Goal: Task Accomplishment & Management: Manage account settings

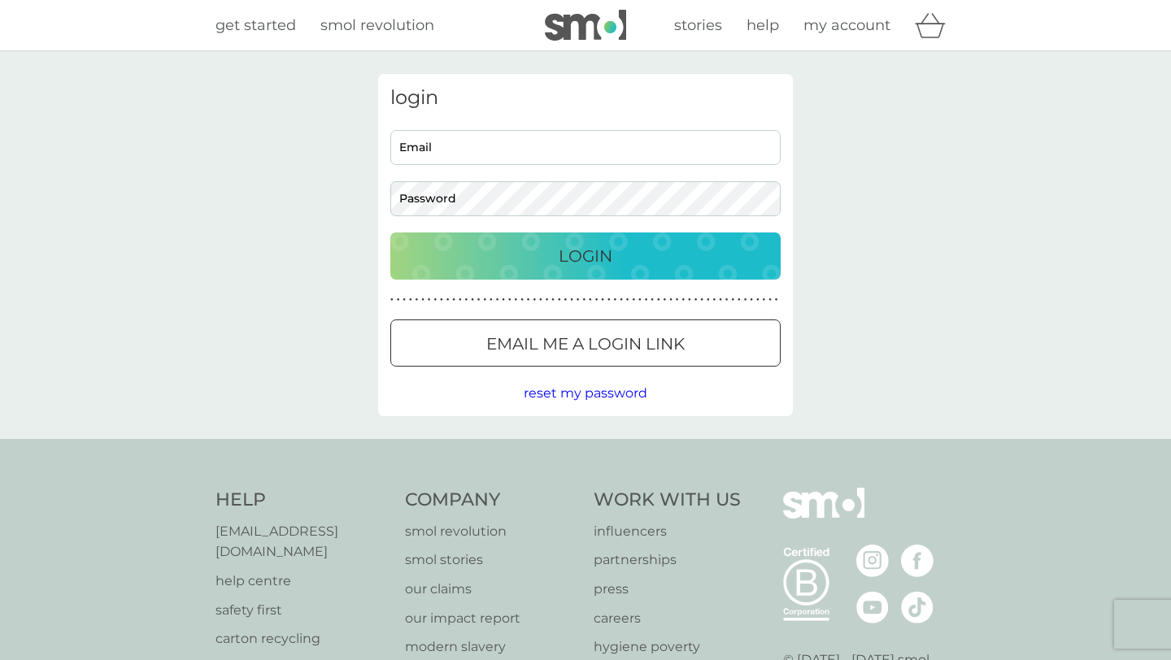
click at [487, 151] on input "Email" at bounding box center [585, 147] width 390 height 35
click at [621, 143] on input "[PERSON_NAME][EMAIL_ADDRESS][DOMAIN_NAME]" at bounding box center [585, 147] width 390 height 35
type input "[EMAIL_ADDRESS][DOMAIN_NAME]"
click at [590, 258] on p "Login" at bounding box center [586, 256] width 54 height 26
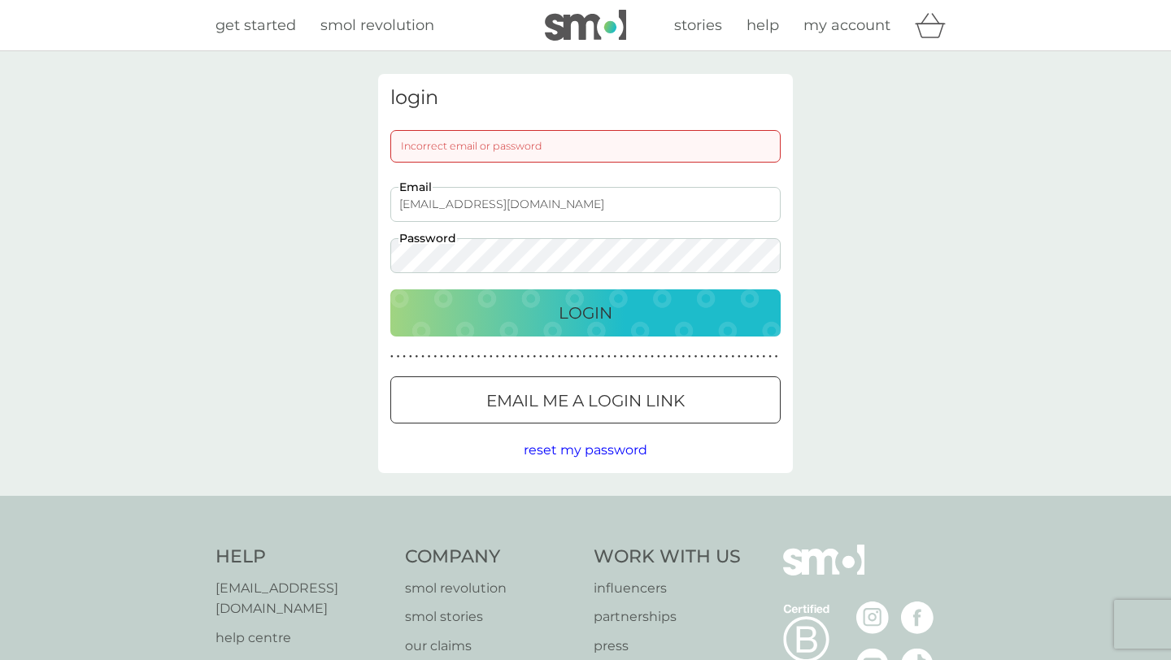
click at [568, 318] on p "Login" at bounding box center [586, 313] width 54 height 26
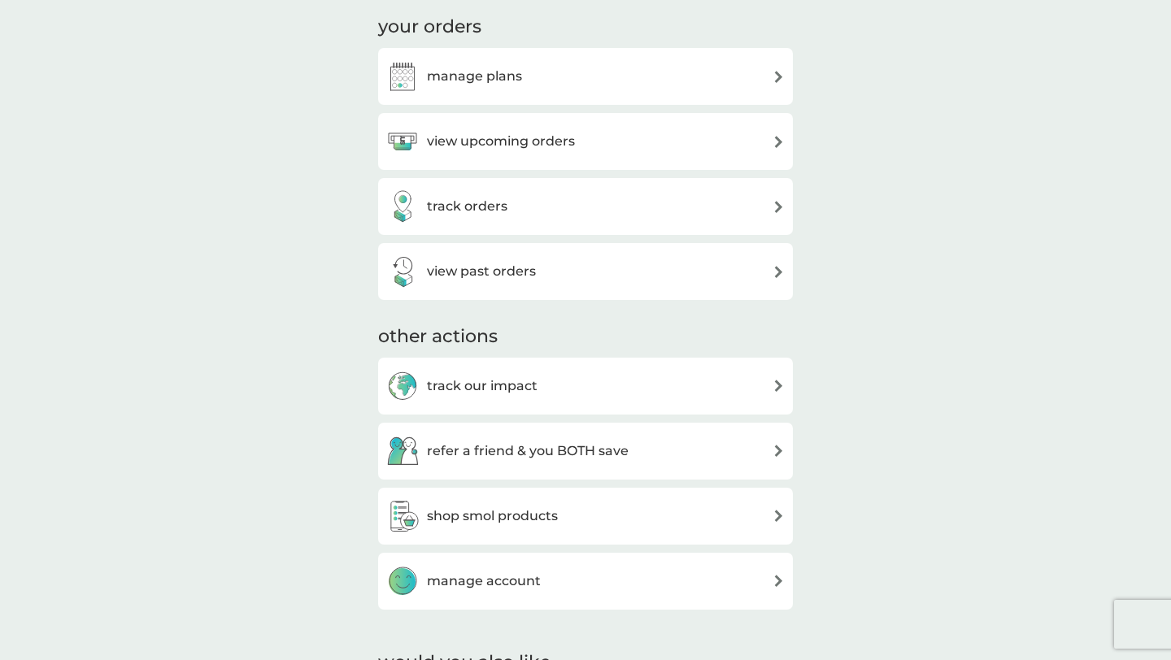
scroll to position [254, 0]
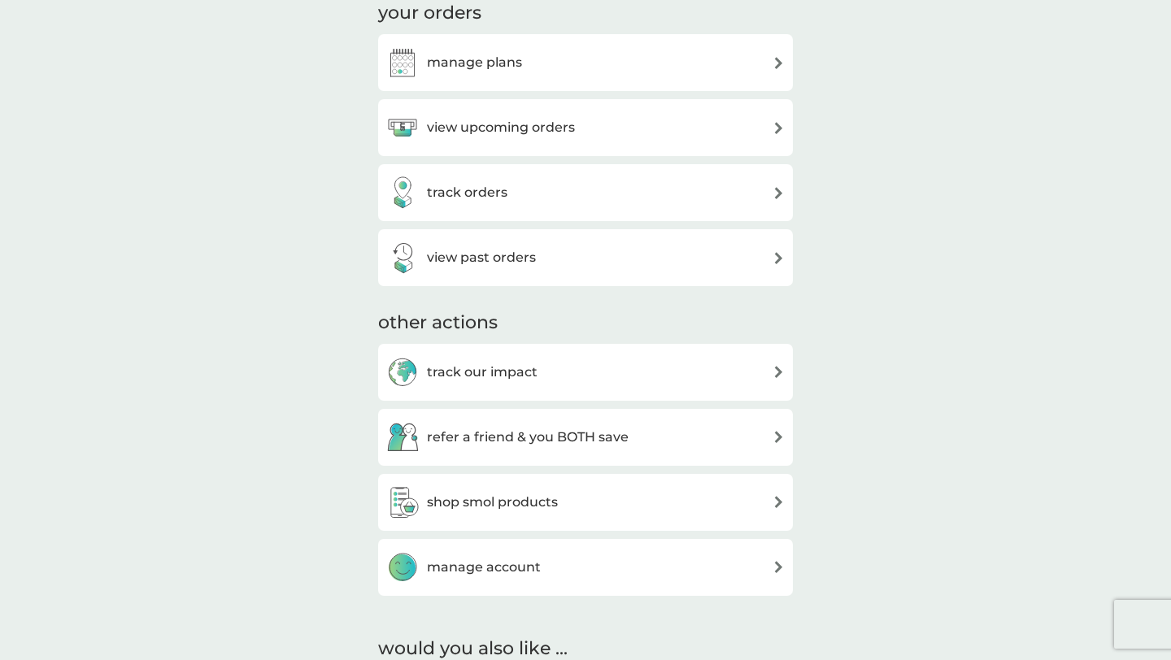
click at [689, 136] on div "view upcoming orders" at bounding box center [585, 127] width 399 height 33
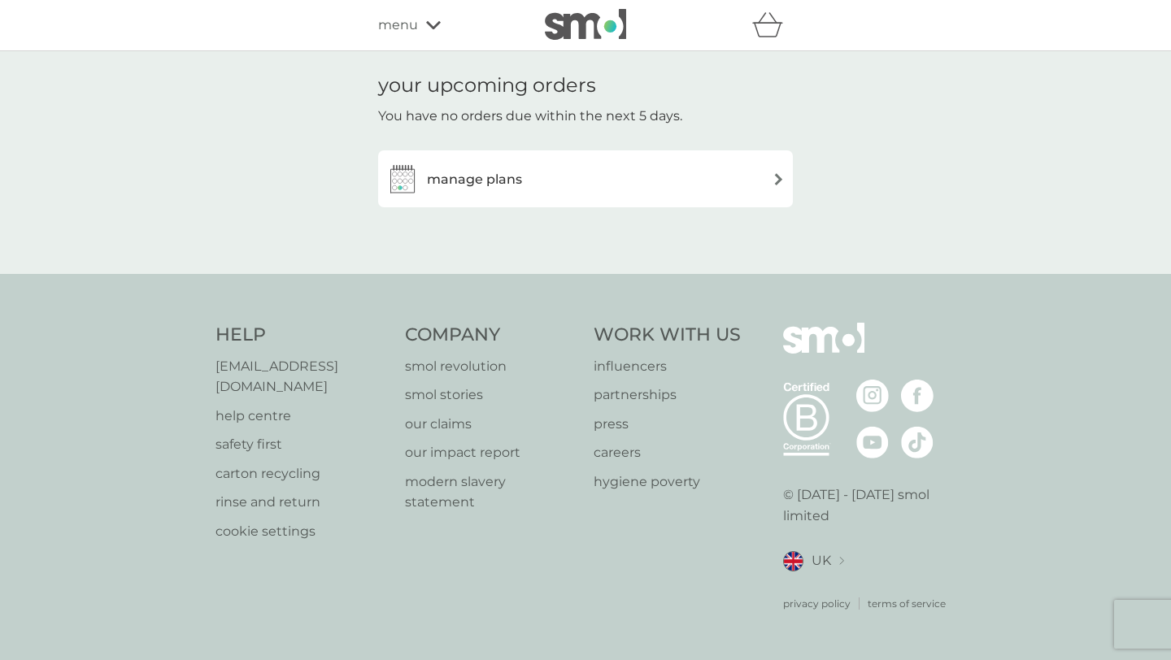
click at [665, 195] on div "manage plans" at bounding box center [585, 179] width 399 height 33
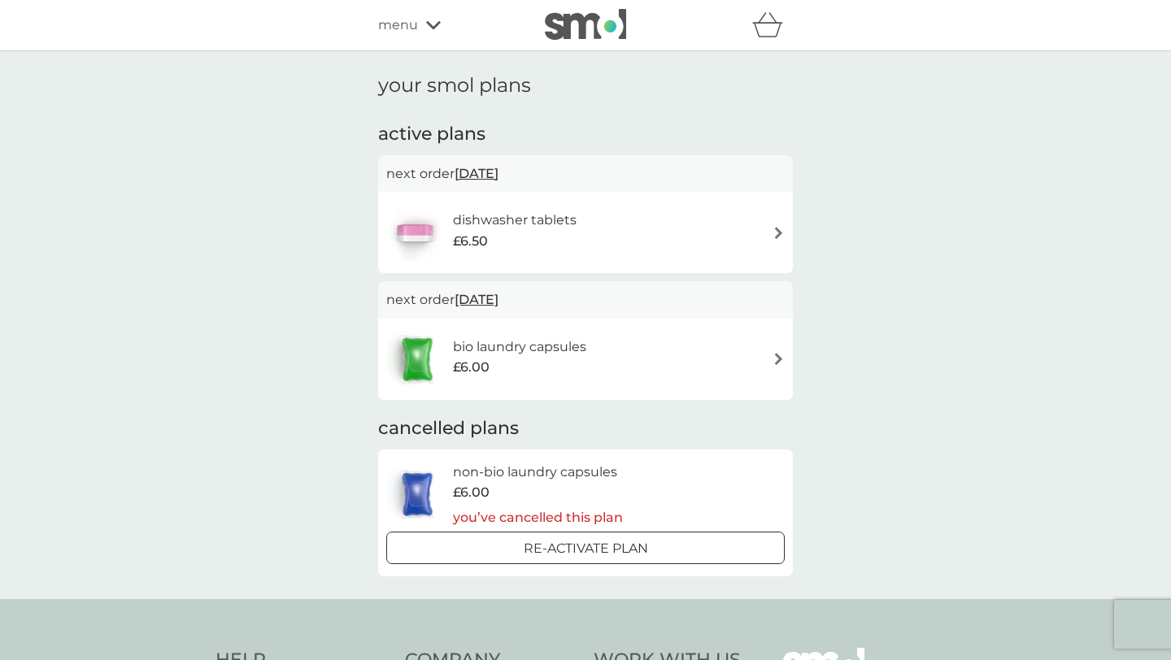
click at [699, 231] on div "dishwasher tablets £6.50" at bounding box center [585, 232] width 399 height 57
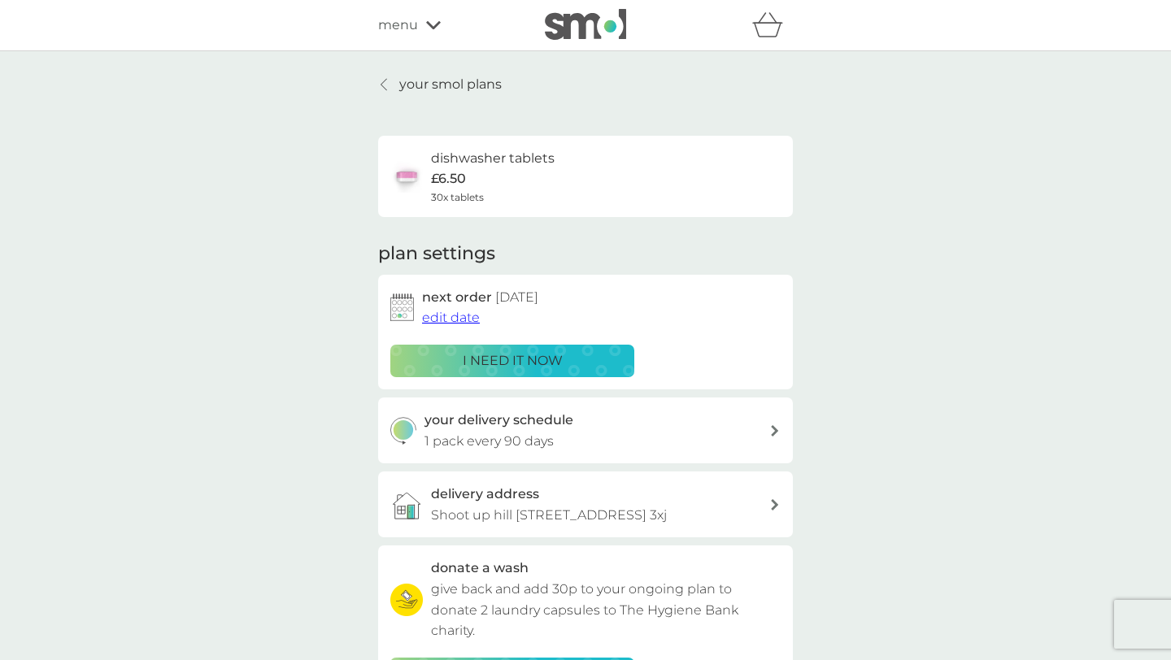
click at [451, 320] on span "edit date" at bounding box center [451, 317] width 58 height 15
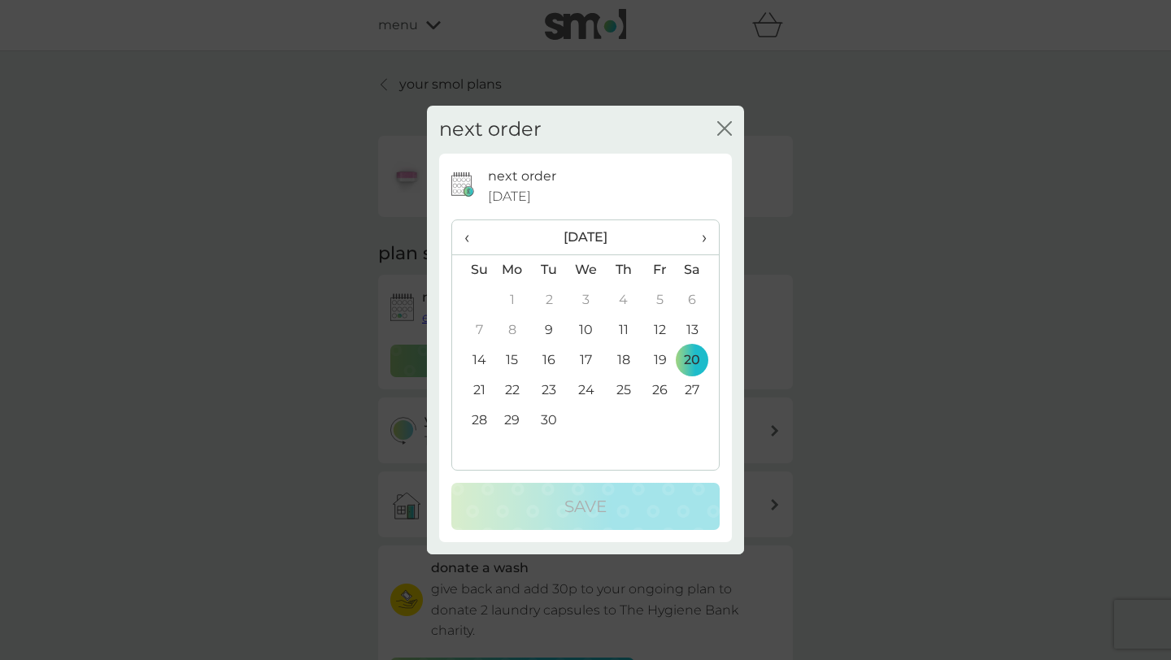
click at [703, 241] on span "›" at bounding box center [698, 237] width 16 height 34
click at [516, 389] on td "20" at bounding box center [512, 391] width 37 height 30
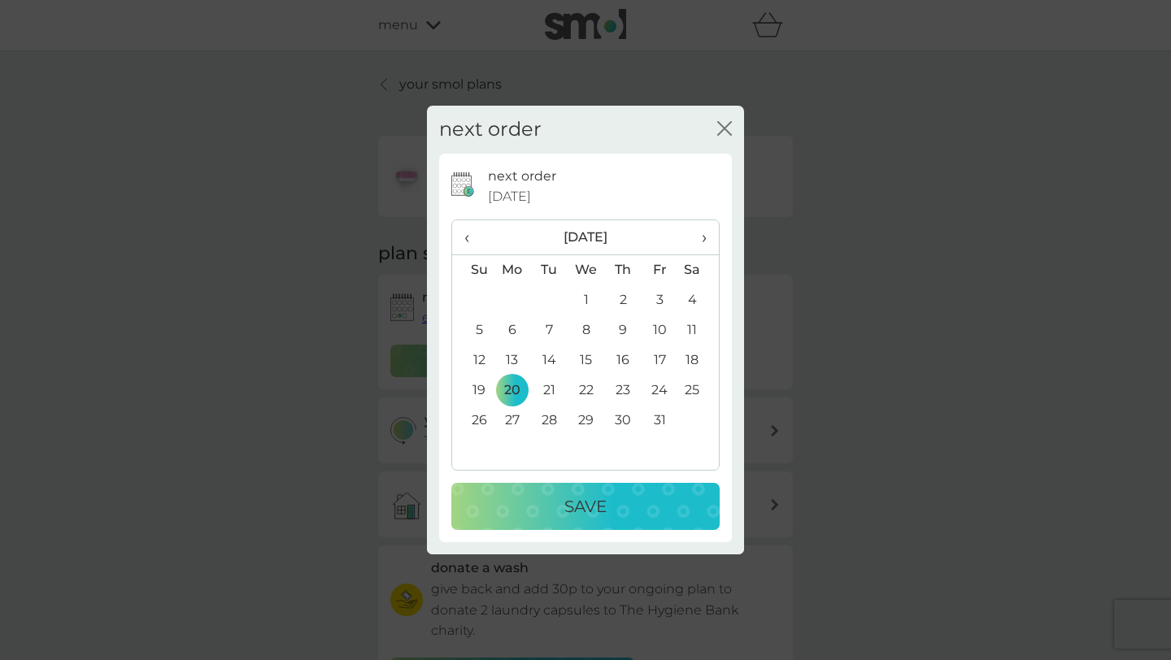
click at [582, 507] on p "Save" at bounding box center [585, 507] width 42 height 26
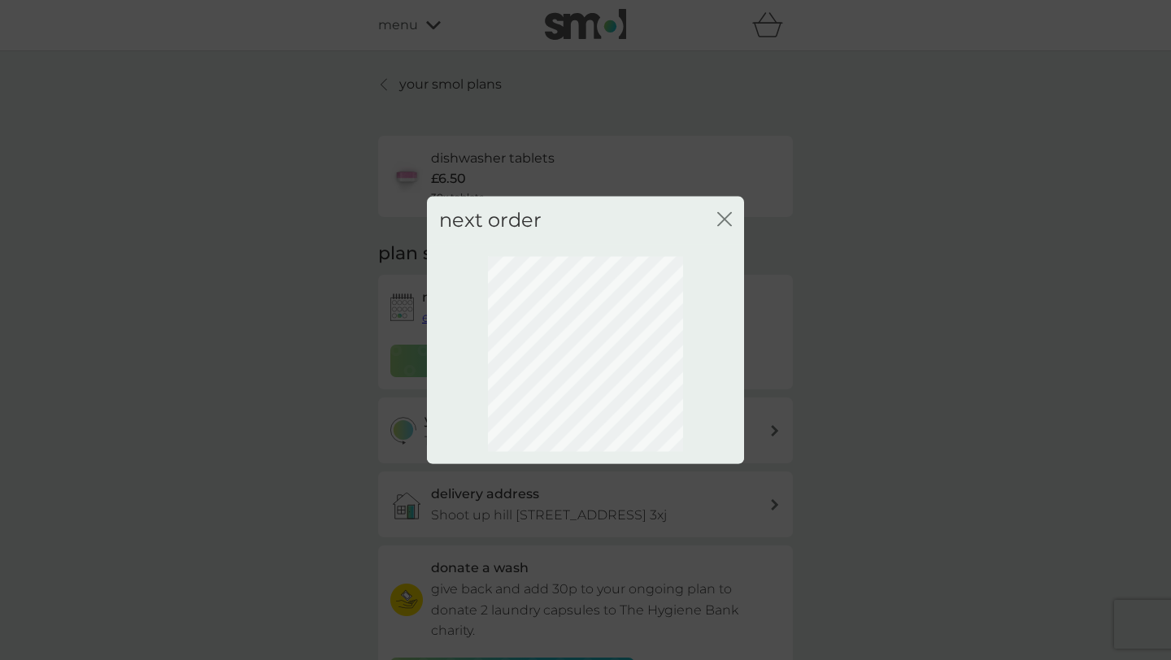
click at [716, 226] on div "next order close" at bounding box center [585, 221] width 317 height 48
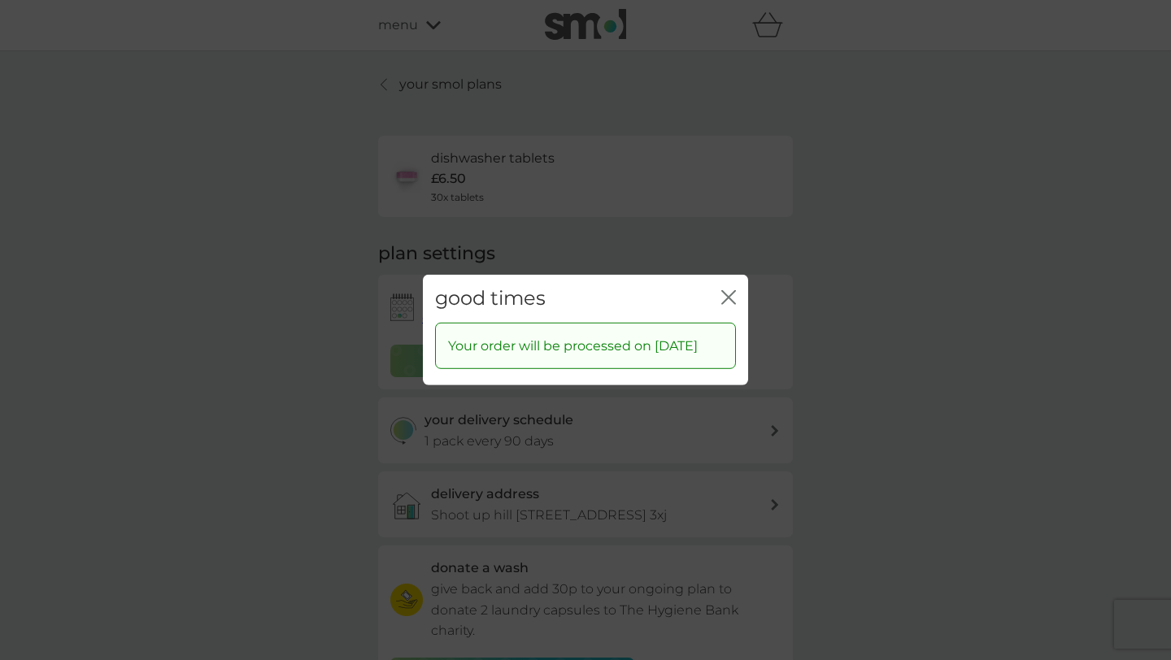
click at [729, 290] on icon "close" at bounding box center [728, 297] width 15 height 15
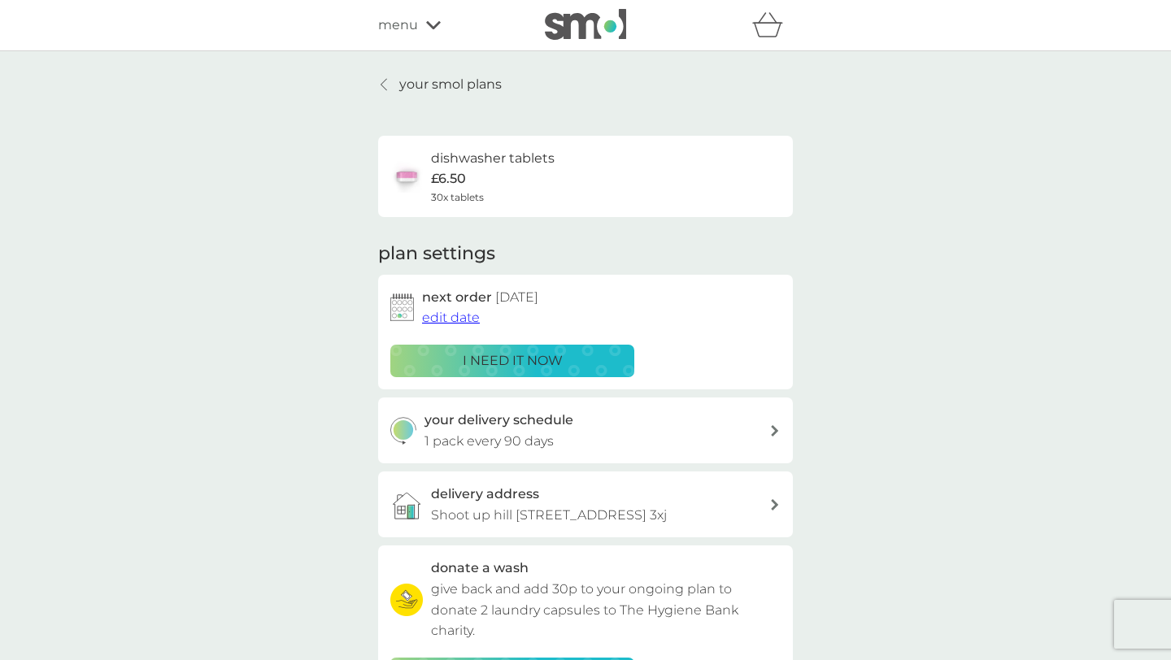
scroll to position [45, 0]
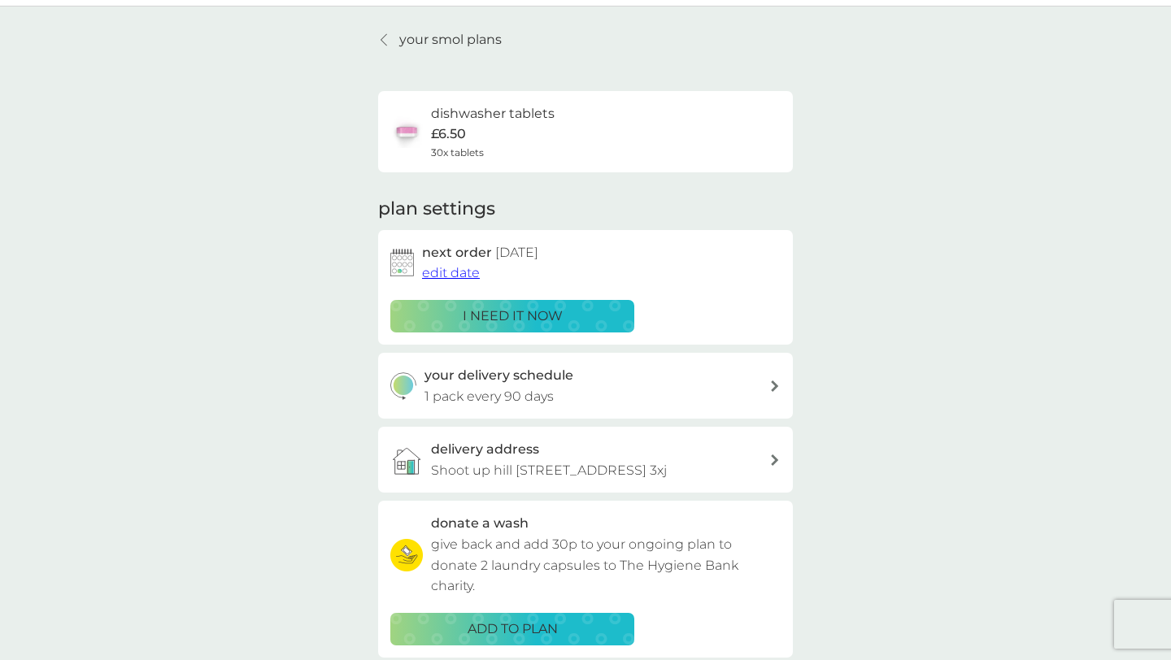
click at [565, 379] on h3 "your delivery schedule" at bounding box center [499, 375] width 149 height 21
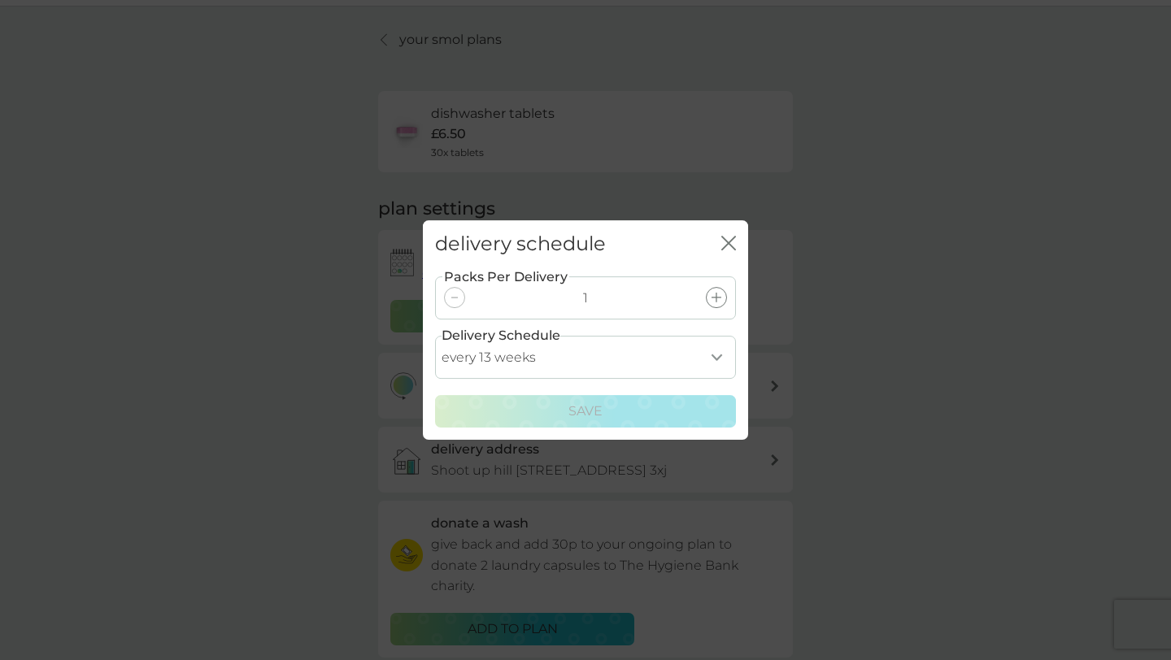
click at [671, 366] on select "every 1 week every 2 weeks every 3 weeks every 4 weeks every 5 weeks every 6 we…" at bounding box center [585, 357] width 301 height 43
select select "112"
click at [435, 336] on select "every 1 week every 2 weeks every 3 weeks every 4 weeks every 5 weeks every 6 we…" at bounding box center [585, 357] width 301 height 43
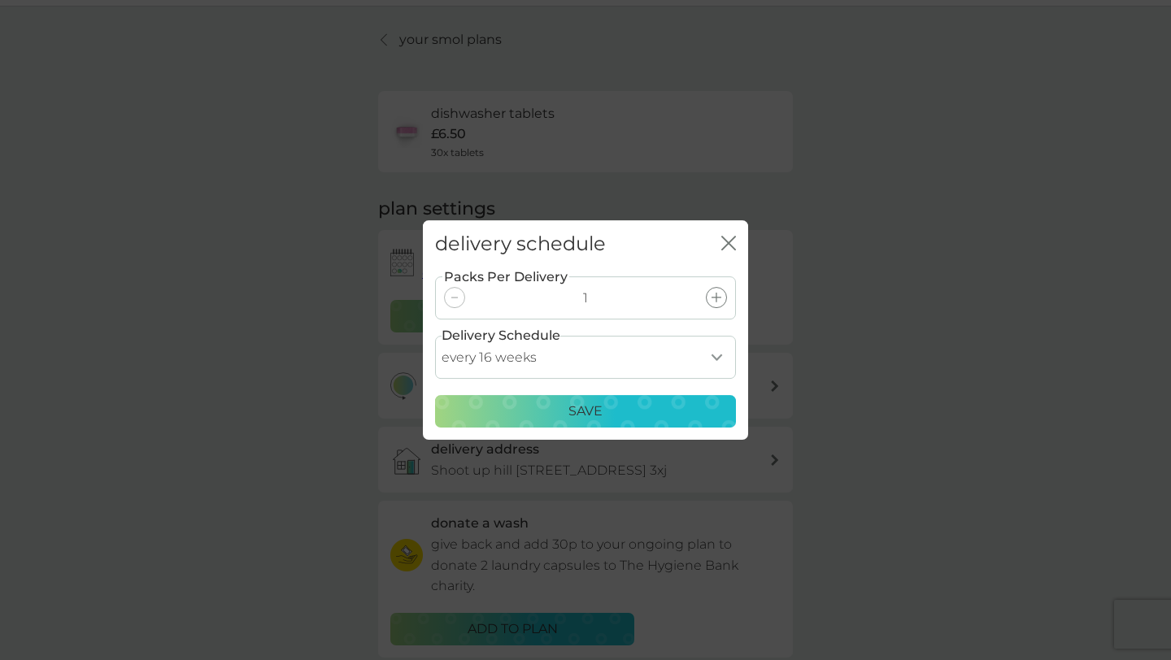
click at [579, 413] on p "Save" at bounding box center [585, 411] width 34 height 21
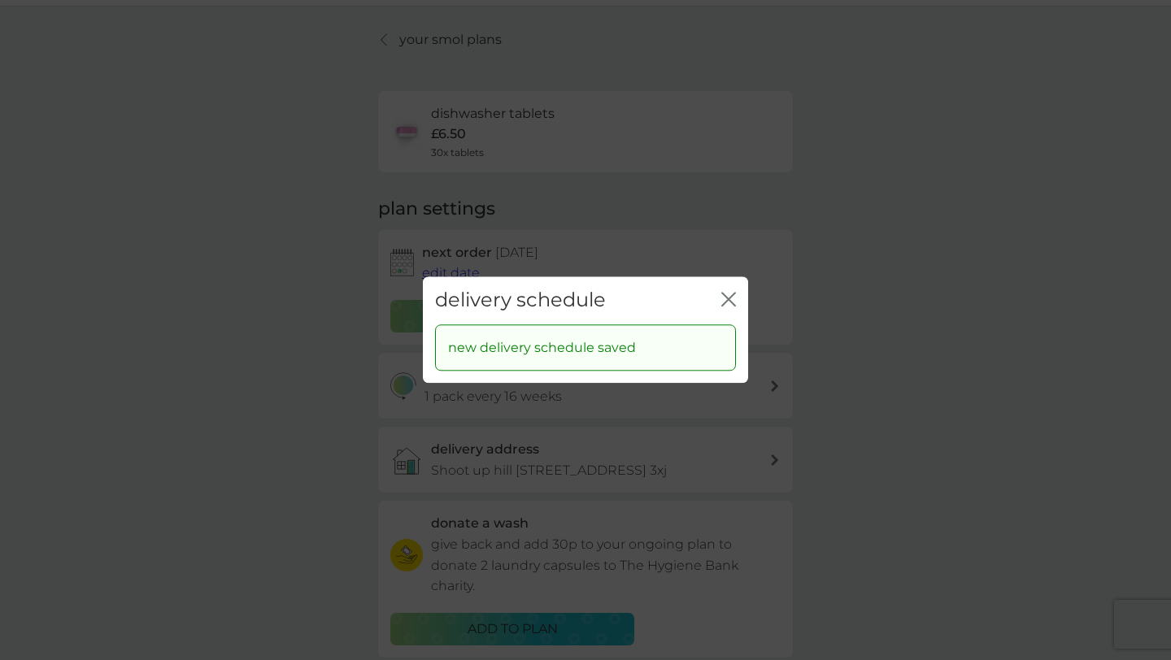
click at [725, 296] on icon "close" at bounding box center [725, 299] width 7 height 13
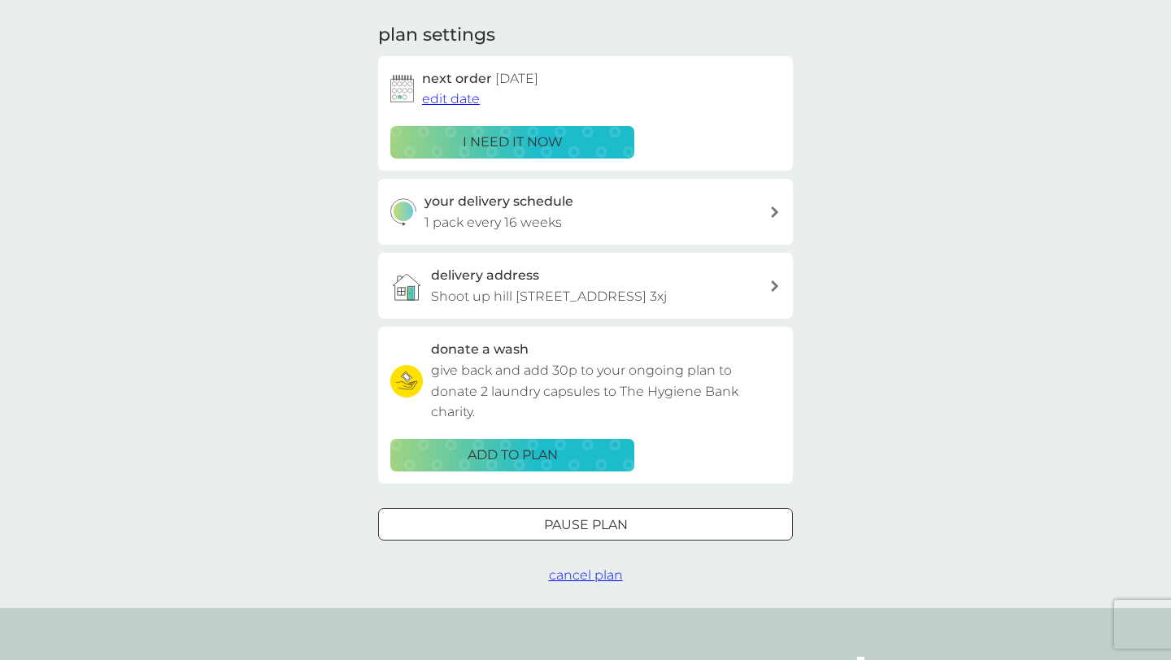
scroll to position [0, 0]
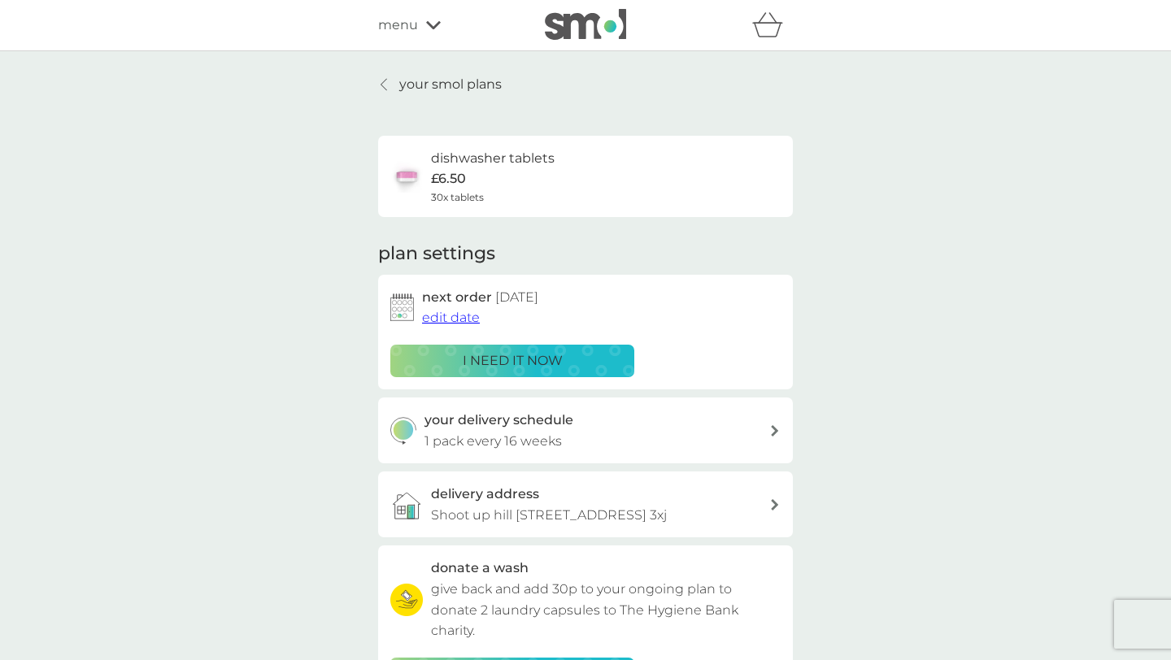
click at [450, 82] on p "your smol plans" at bounding box center [450, 84] width 102 height 21
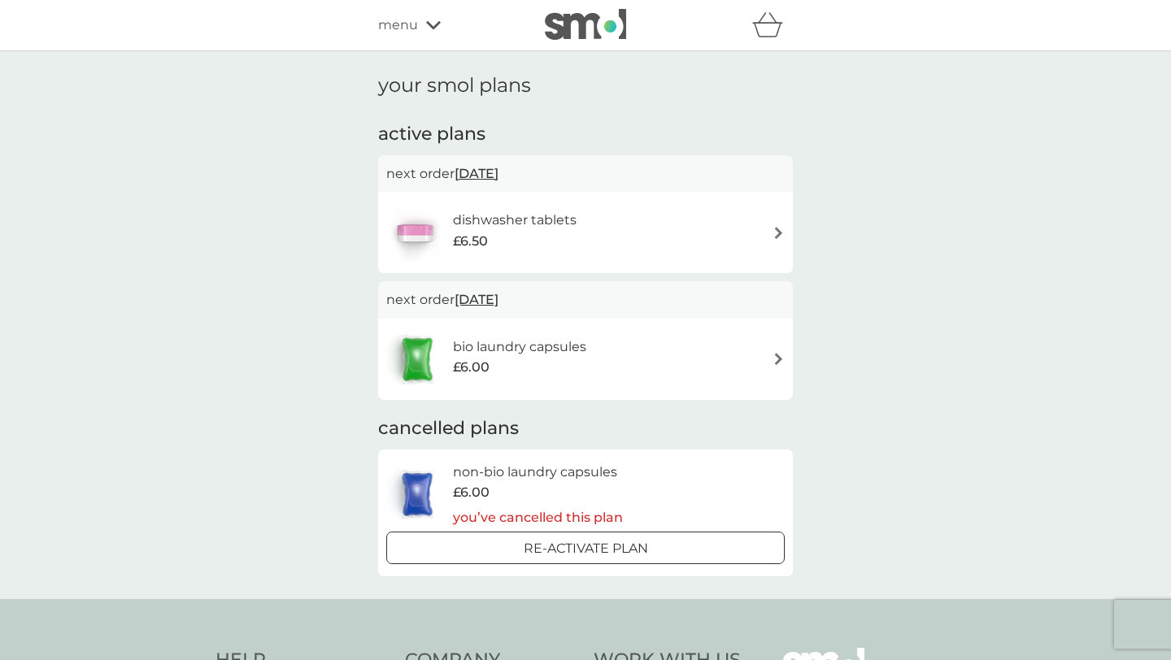
click at [501, 344] on h6 "bio laundry capsules" at bounding box center [519, 347] width 133 height 21
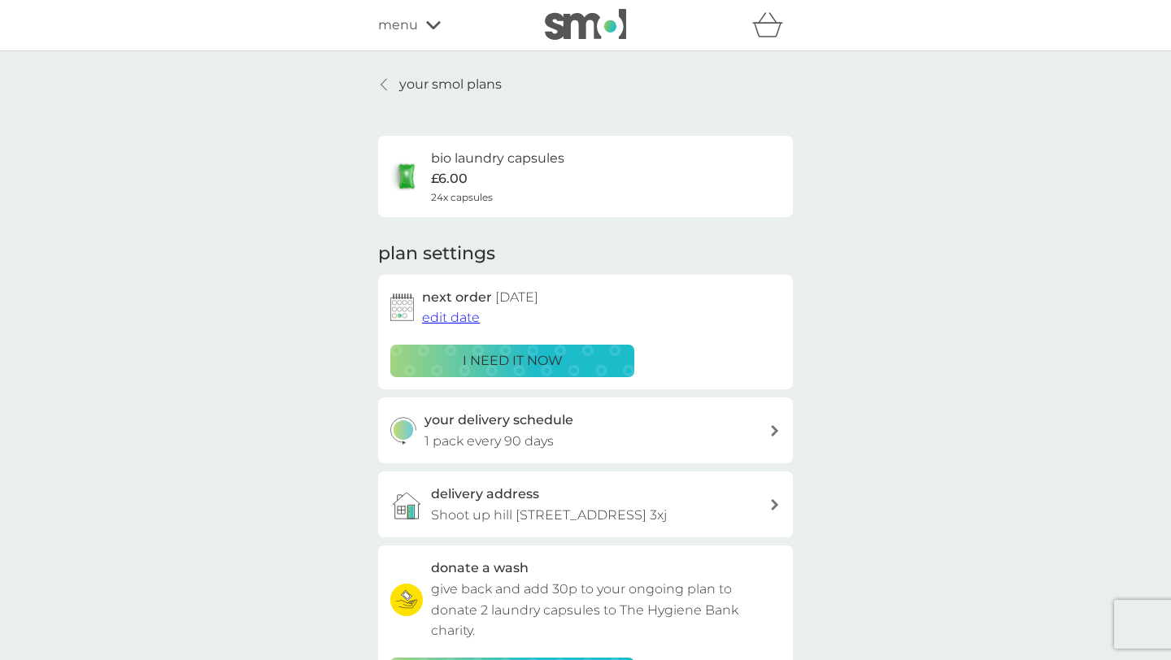
click at [607, 432] on div "your delivery schedule 1 pack every 90 days" at bounding box center [598, 430] width 346 height 41
select select "91"
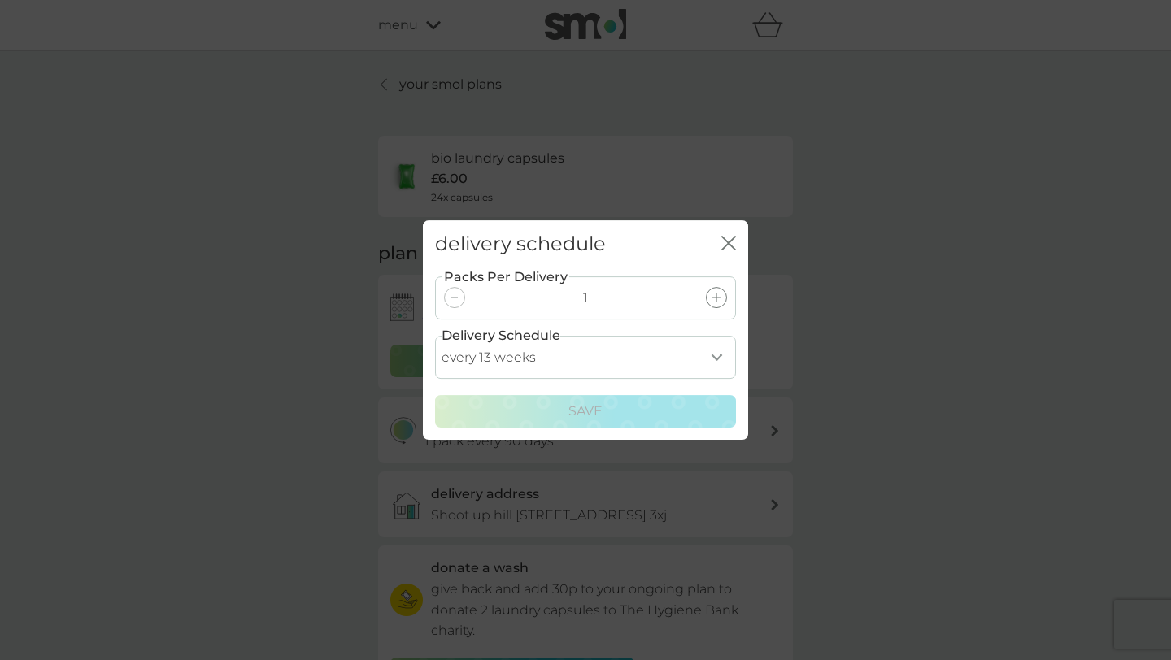
click at [725, 240] on icon "close" at bounding box center [725, 243] width 7 height 13
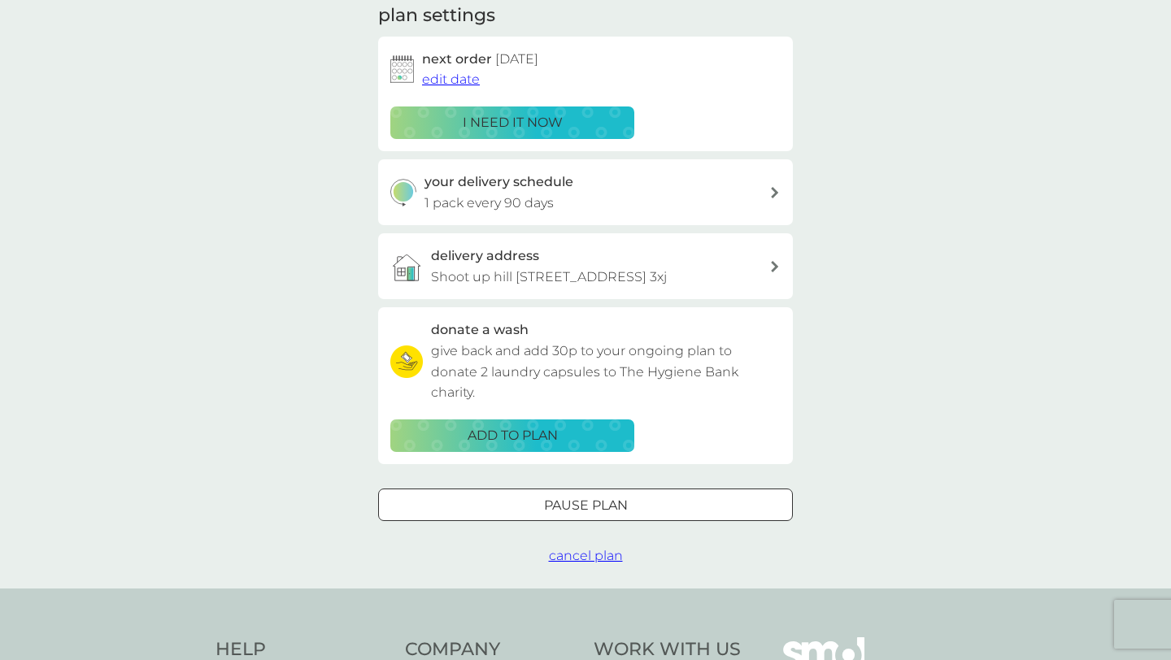
scroll to position [117, 0]
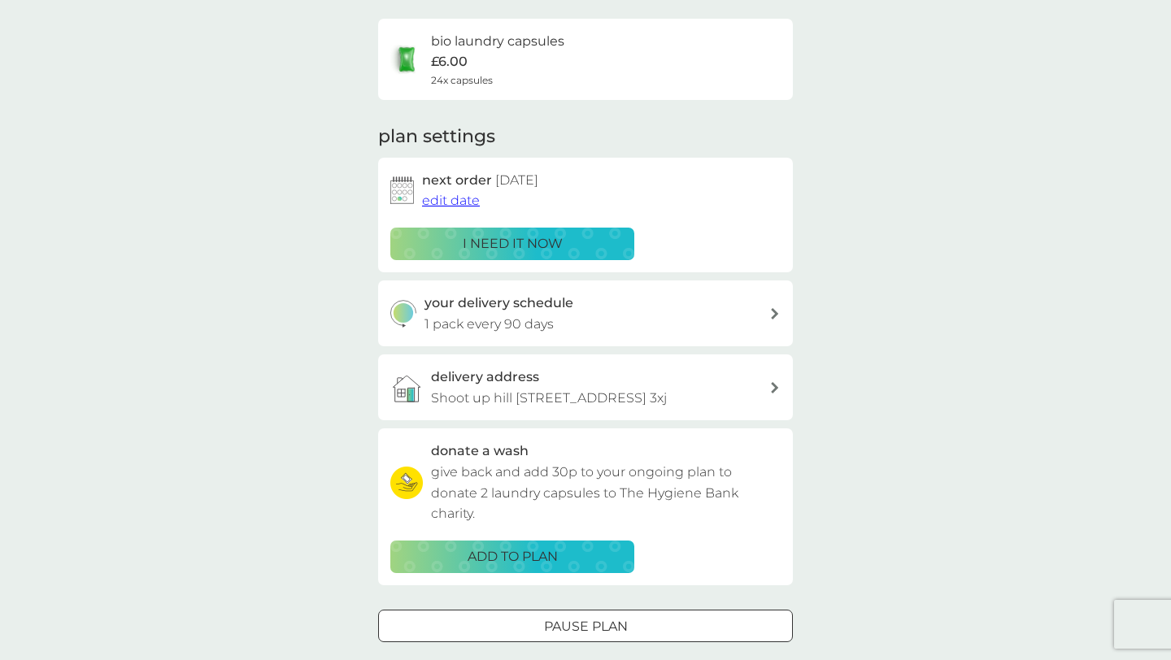
click at [673, 322] on div "your delivery schedule 1 pack every 90 days" at bounding box center [598, 313] width 346 height 41
select select "91"
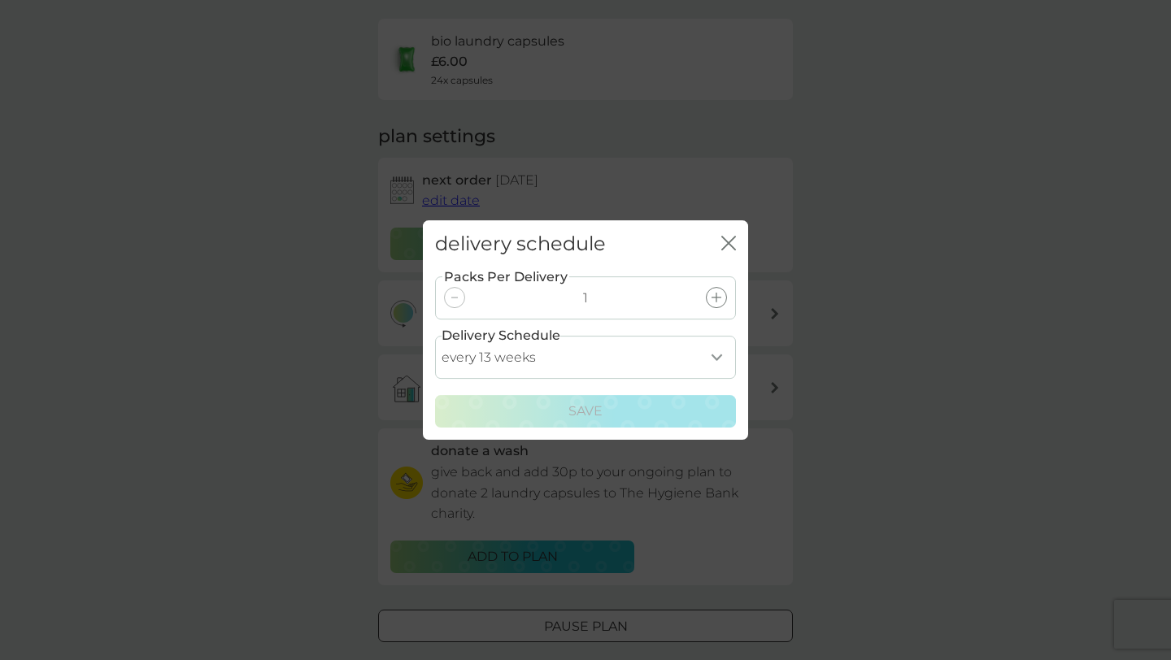
click at [722, 237] on icon "close" at bounding box center [725, 243] width 7 height 13
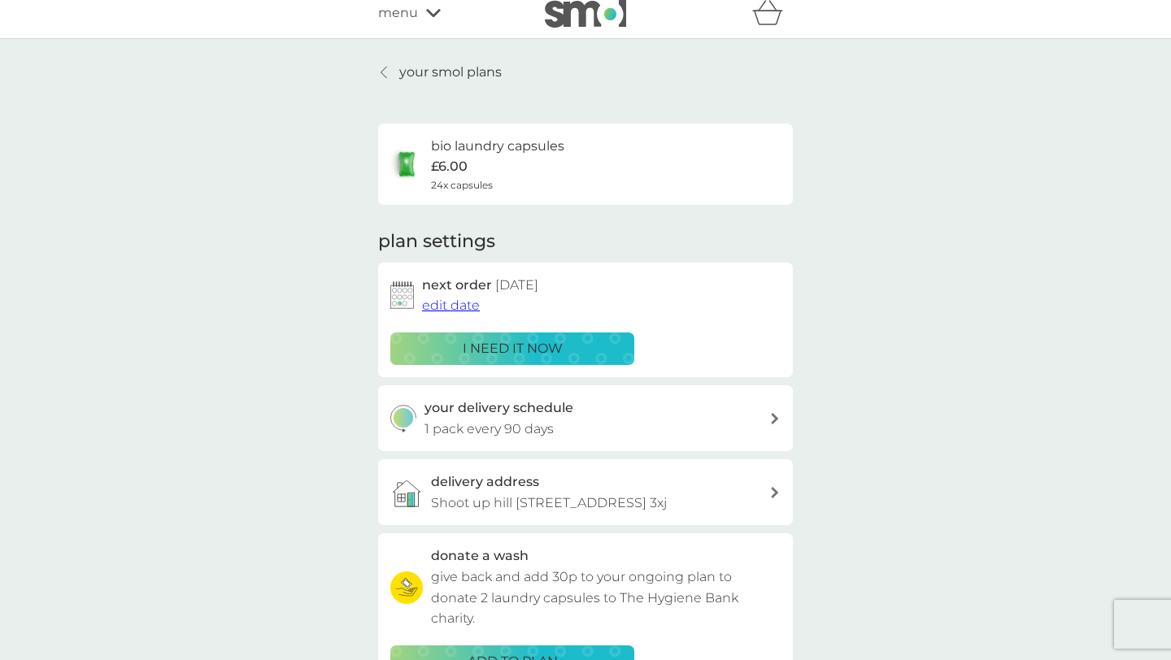
scroll to position [0, 0]
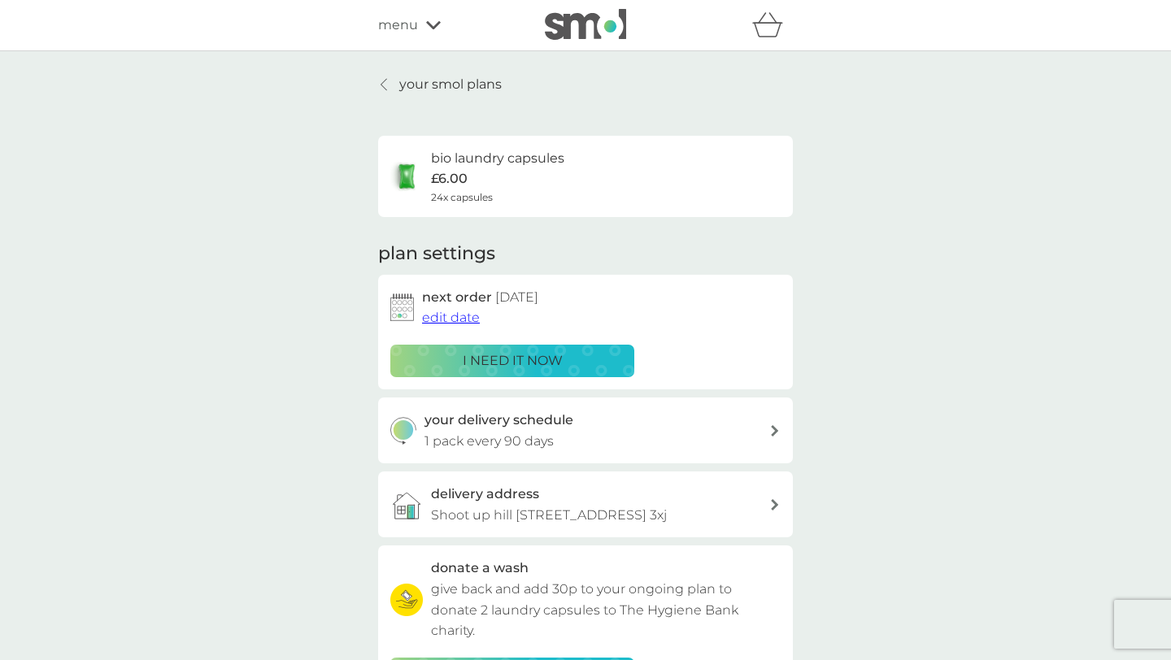
click at [420, 85] on p "your smol plans" at bounding box center [450, 84] width 102 height 21
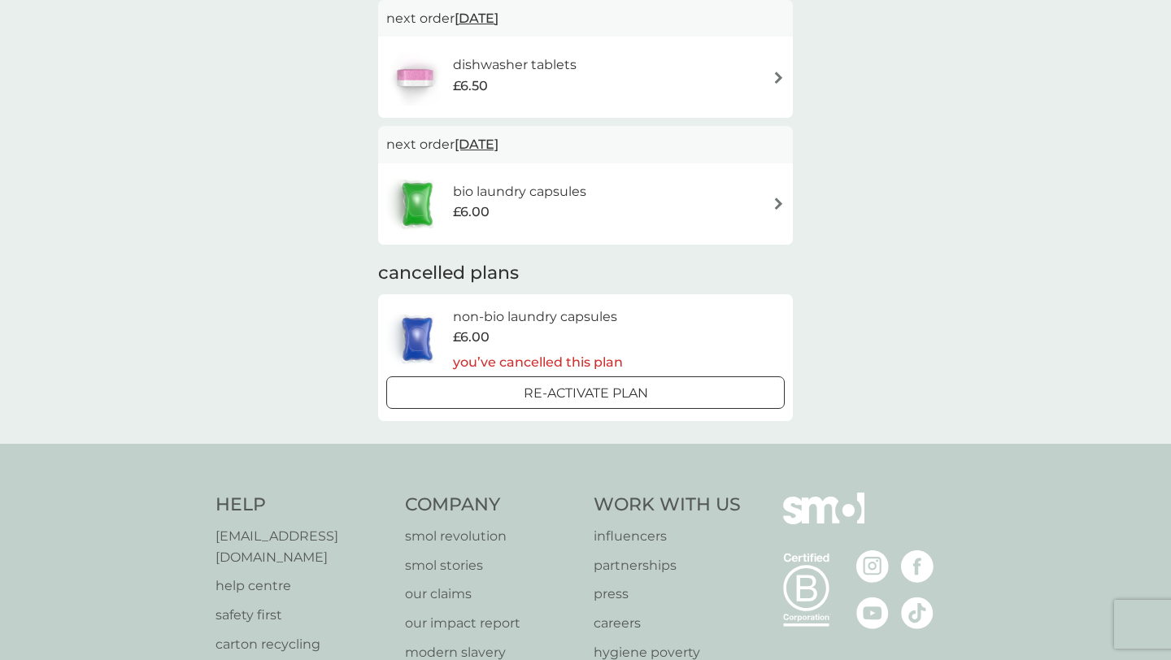
scroll to position [305, 0]
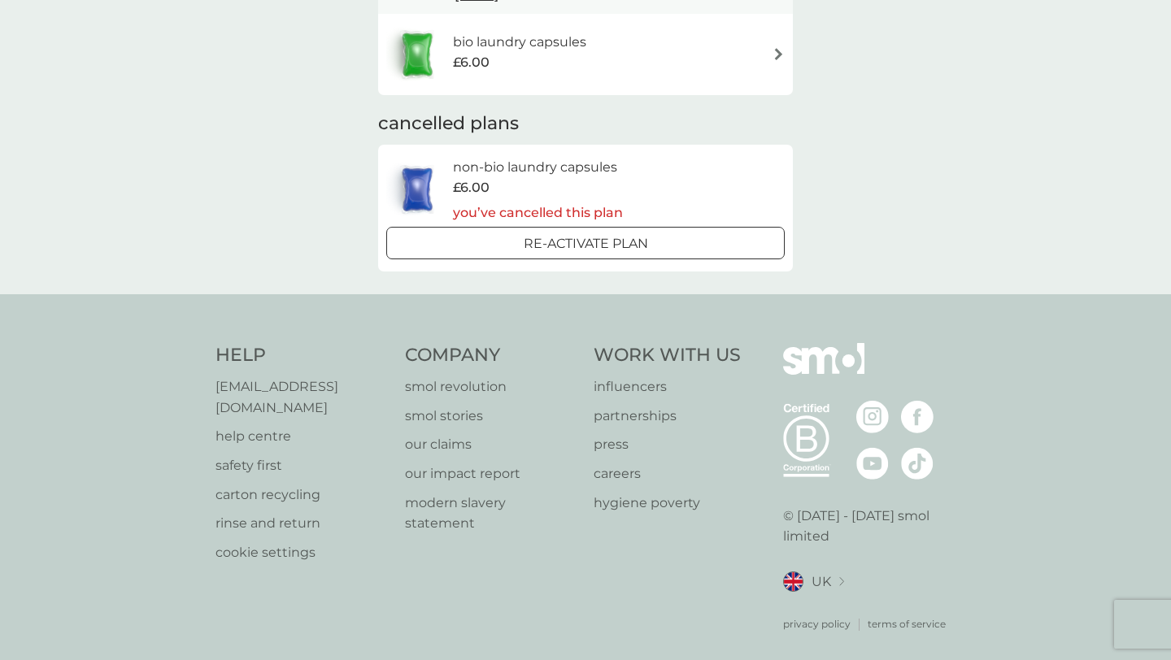
click at [254, 426] on p "help centre" at bounding box center [302, 436] width 173 height 21
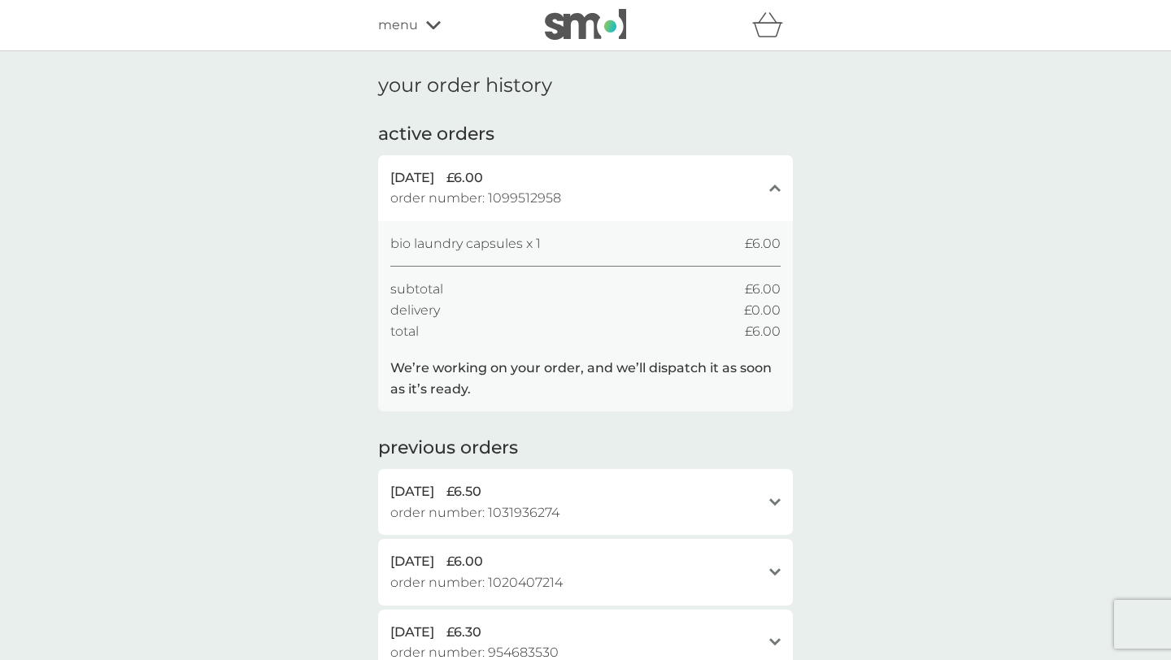
click at [417, 33] on div "menu" at bounding box center [447, 25] width 138 height 21
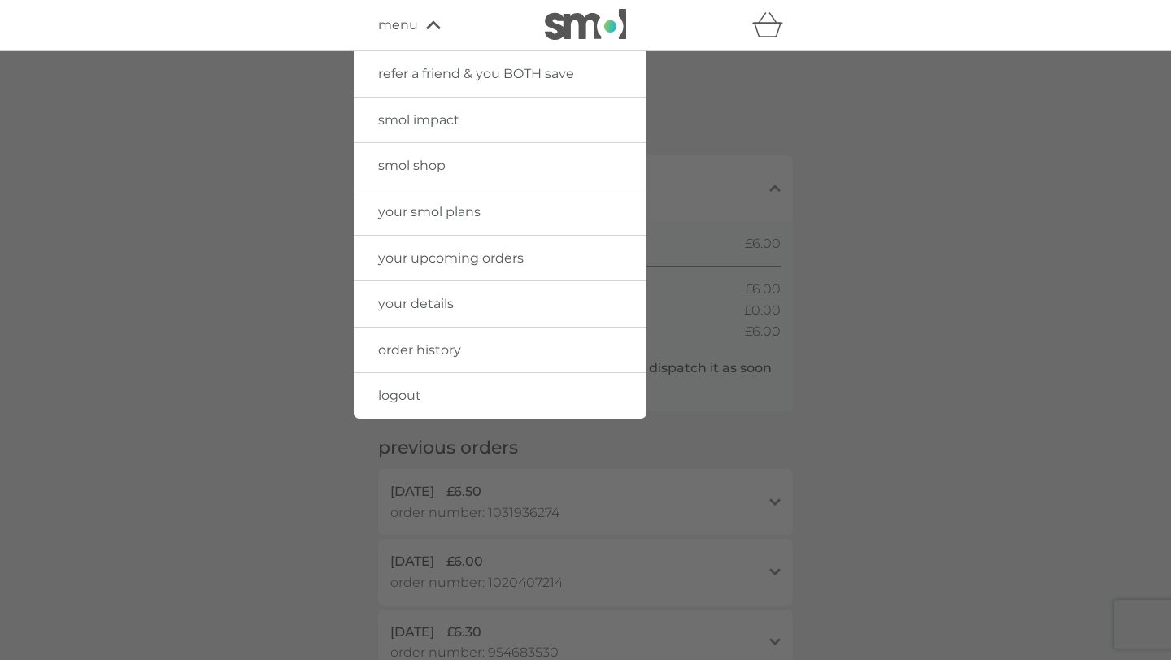
click at [939, 333] on div at bounding box center [585, 381] width 1171 height 660
